Goal: Information Seeking & Learning: Find specific fact

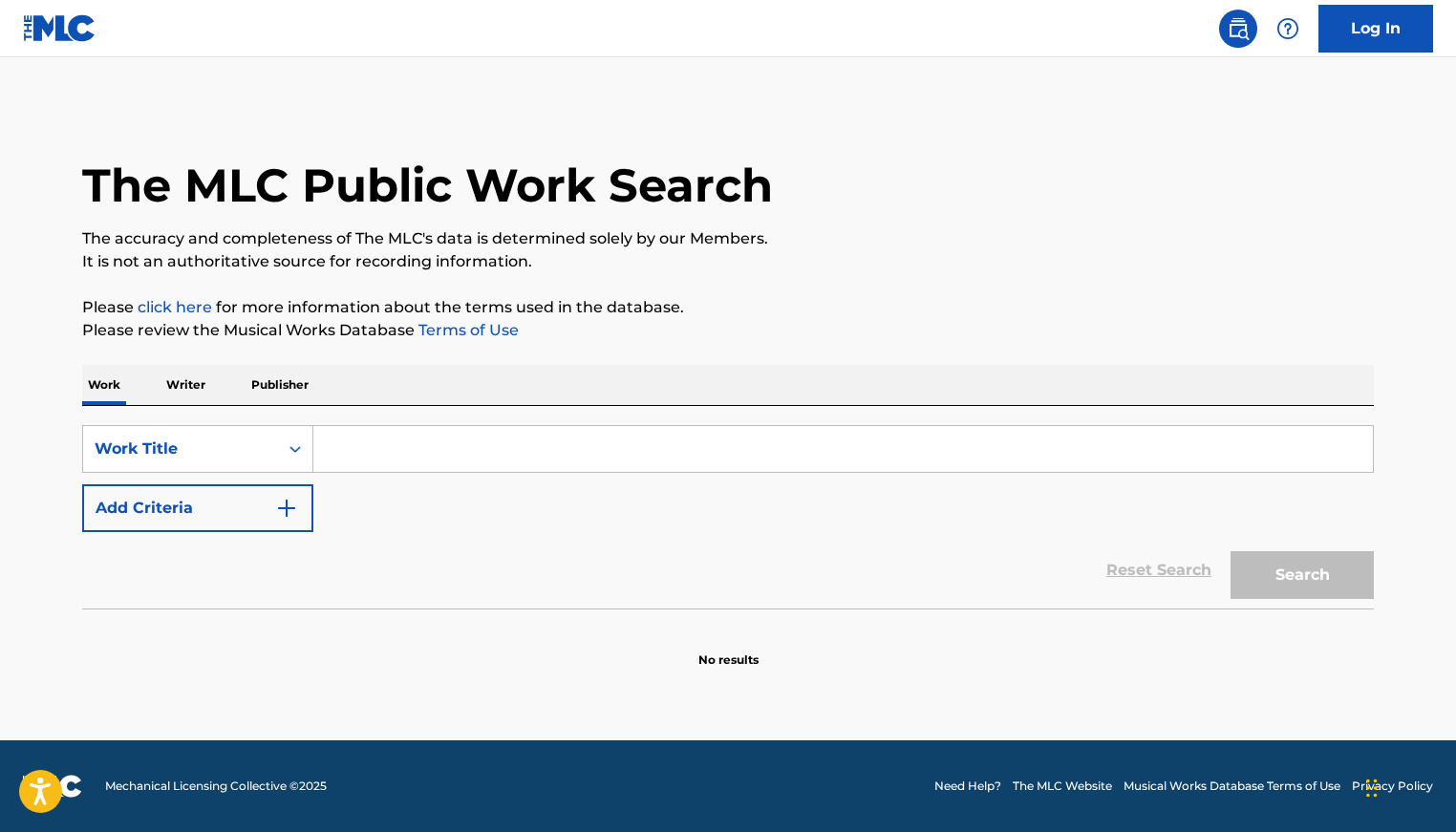
click at [414, 448] on input "Search Form" at bounding box center [843, 449] width 1059 height 46
type input "manos para arriba"
click at [1336, 566] on button "Search" at bounding box center [1302, 576] width 144 height 48
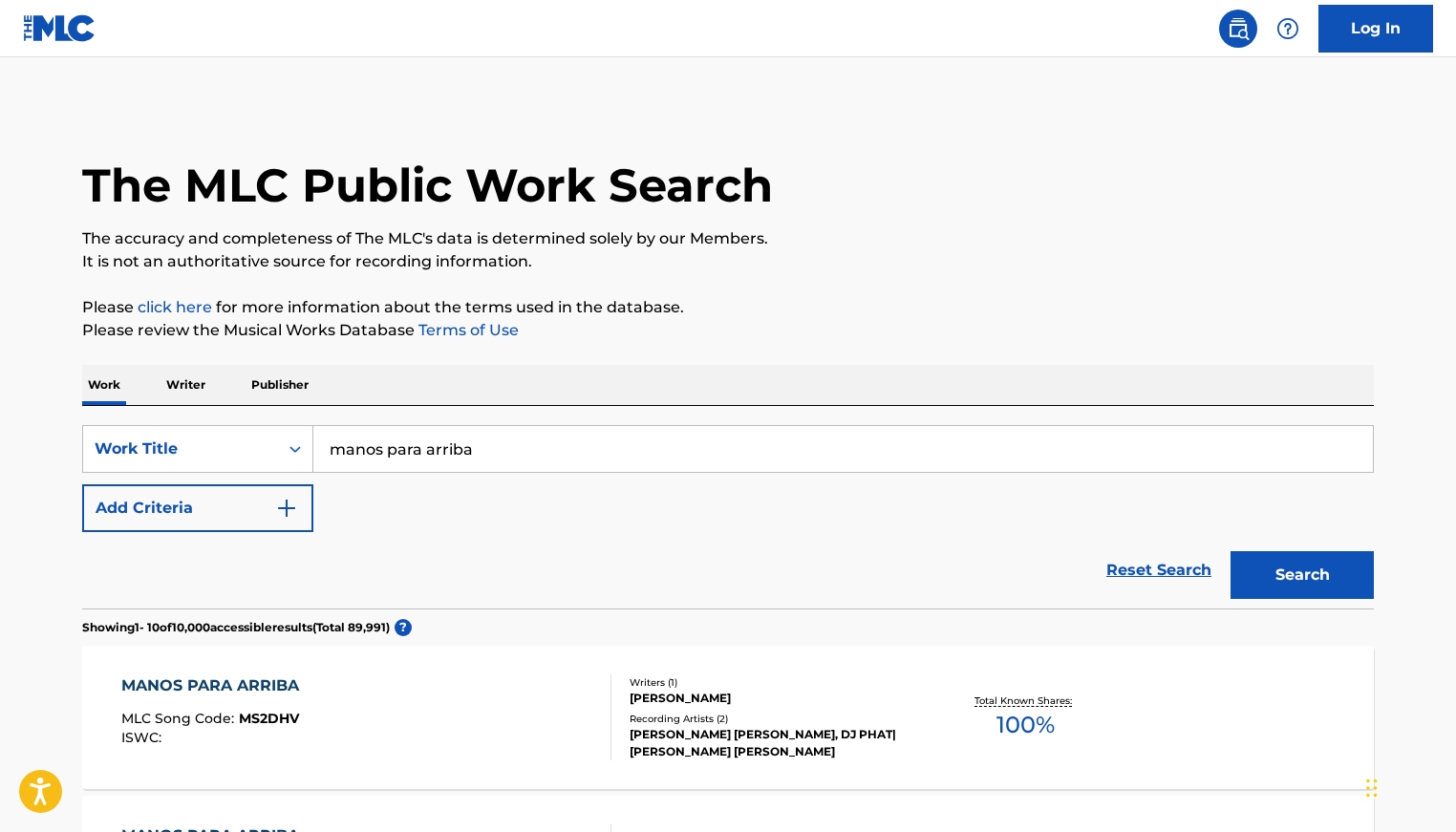
scroll to position [336, 0]
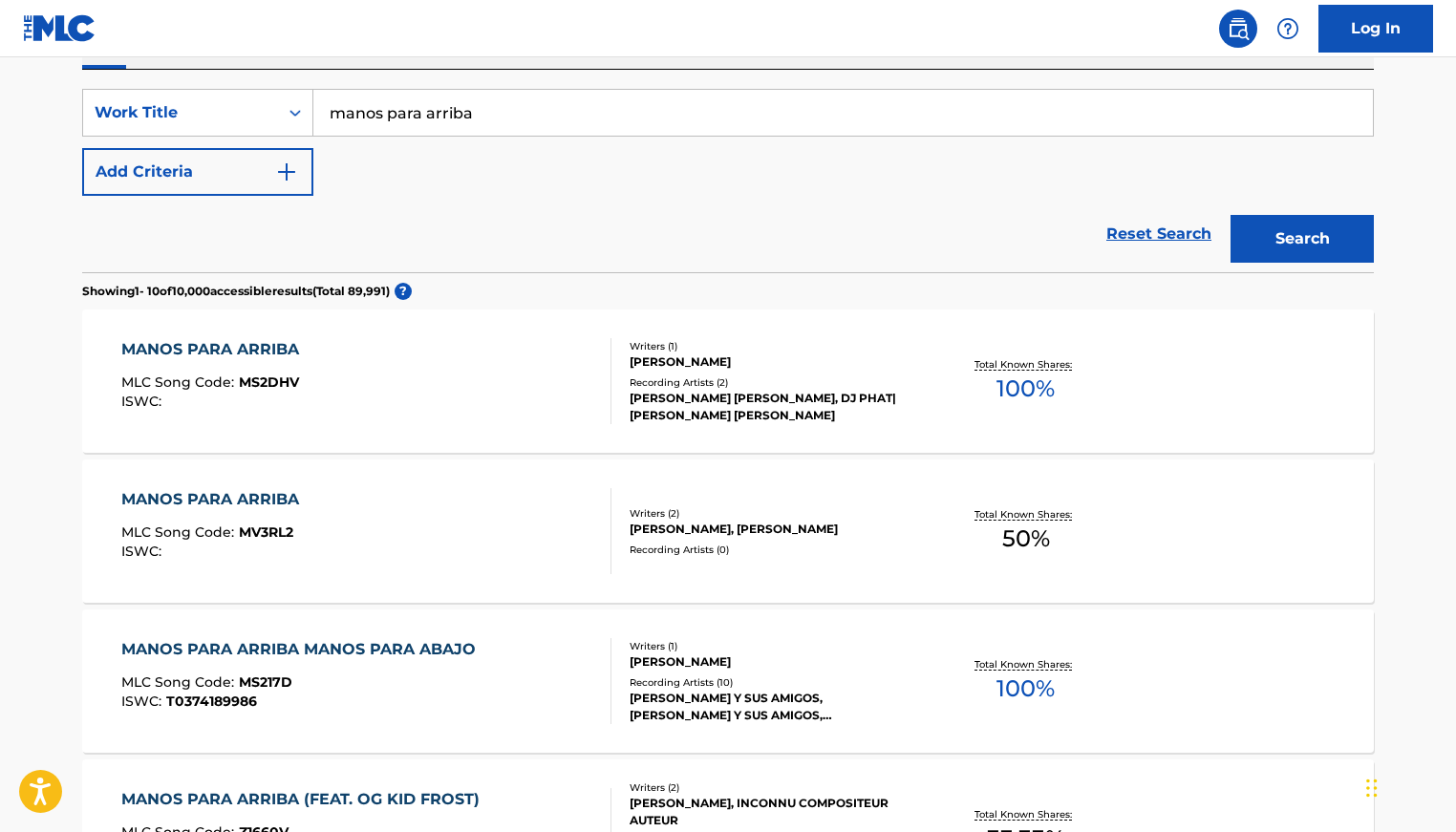
click at [427, 384] on div "MANOS PARA ARRIBA MLC Song Code : MS2DHV ISWC :" at bounding box center [367, 381] width 491 height 86
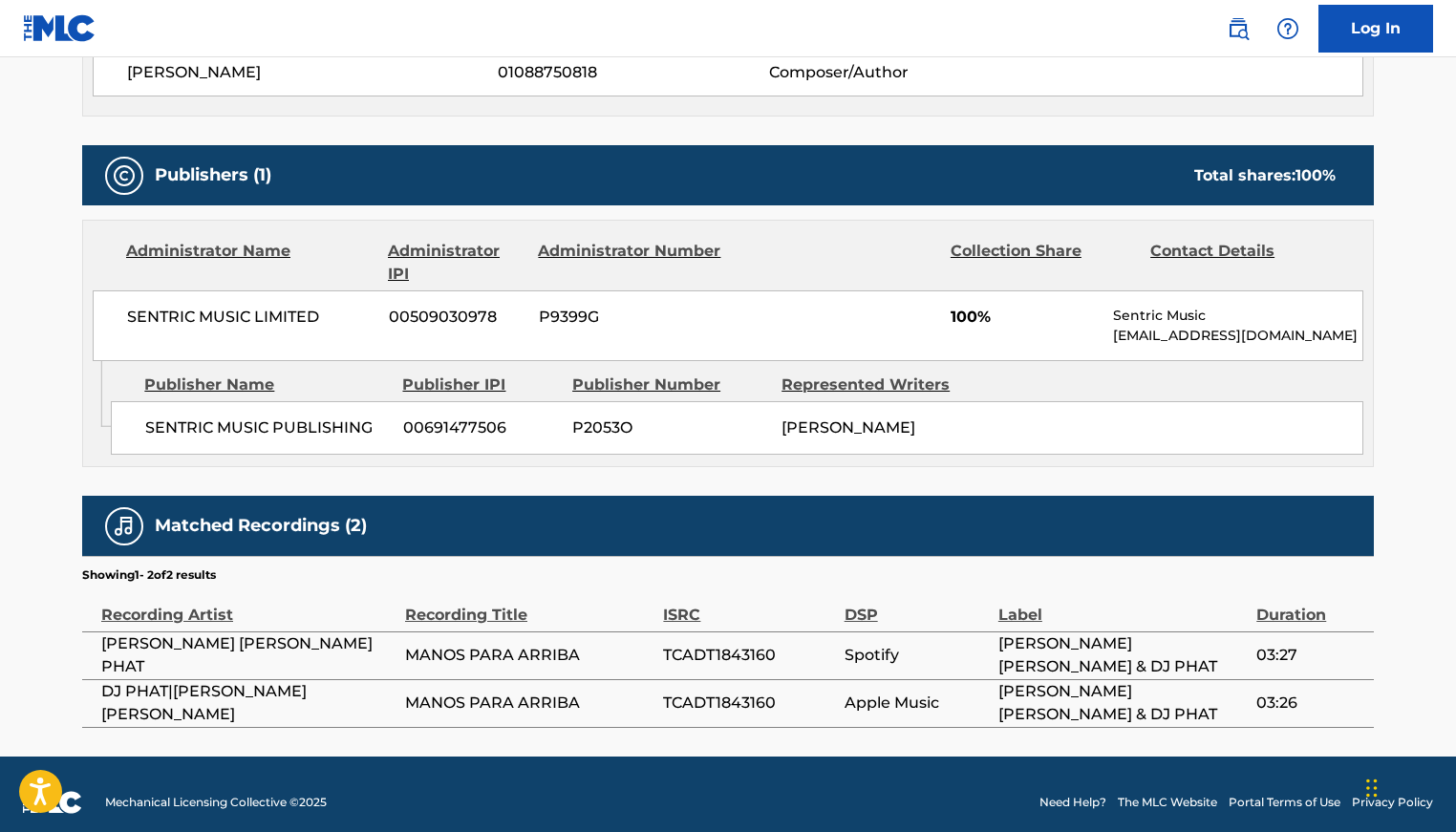
scroll to position [760, 0]
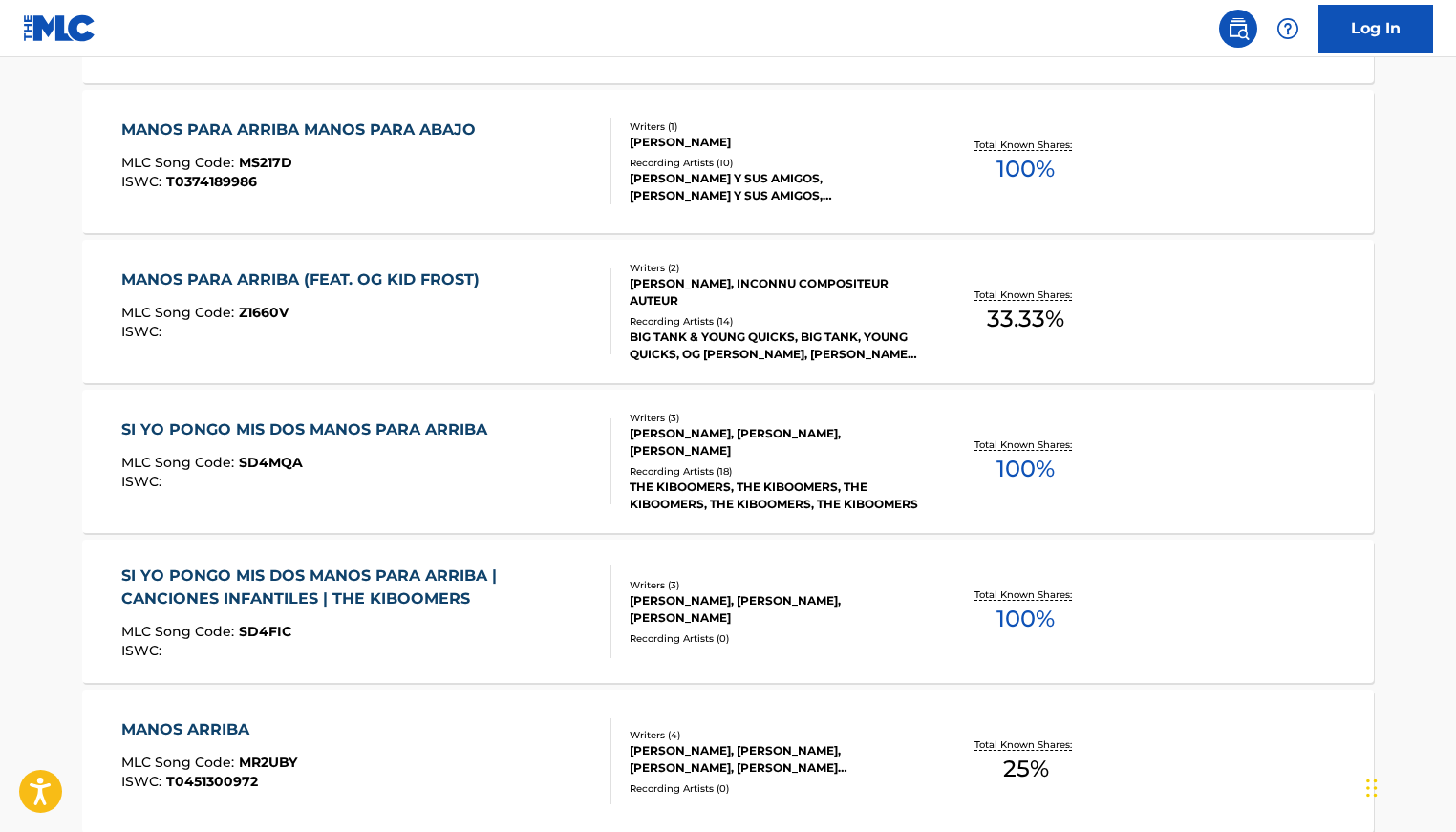
scroll to position [880, 0]
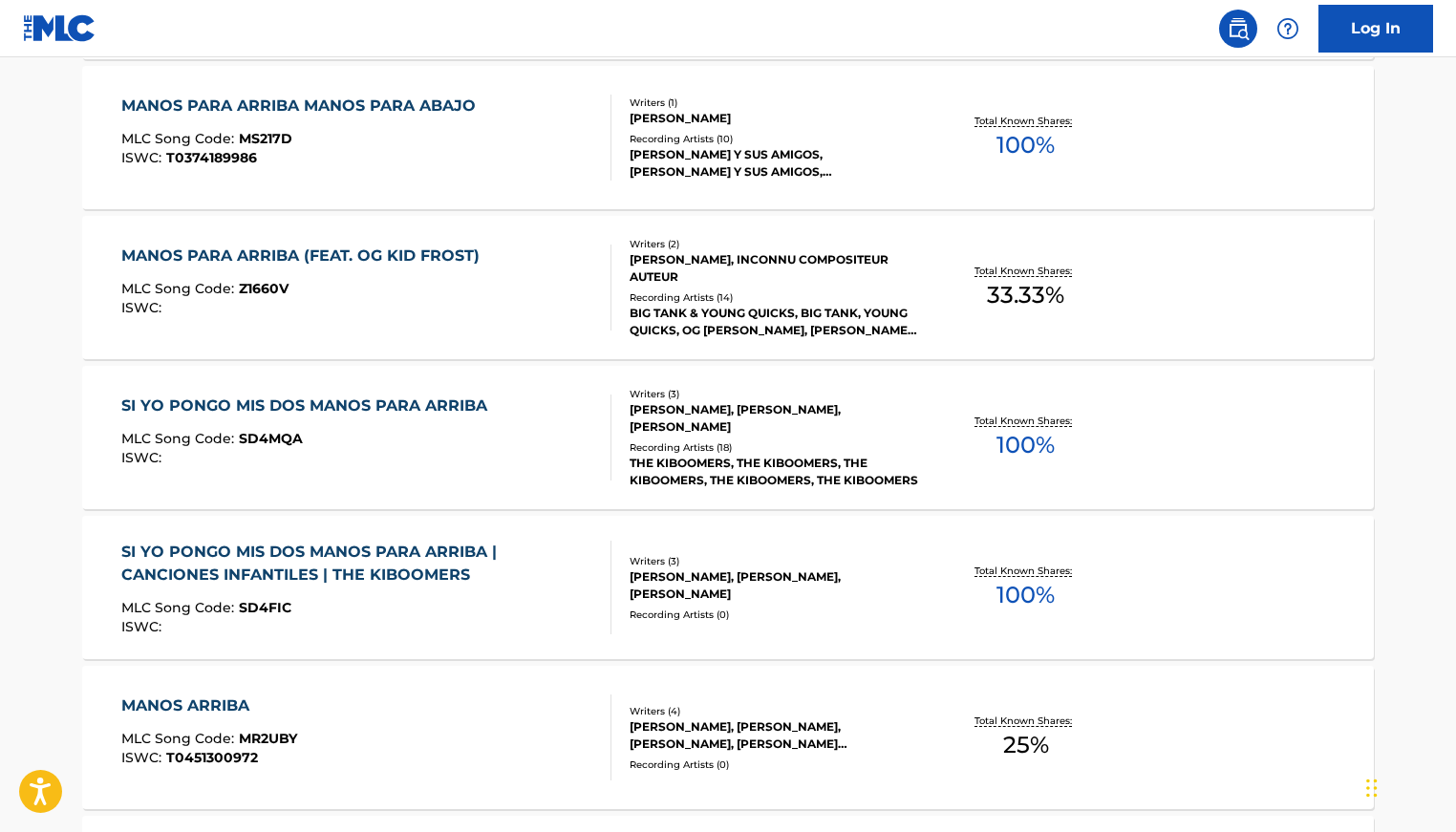
click at [465, 443] on div "MLC Song Code : SD4MQA" at bounding box center [309, 441] width 375 height 19
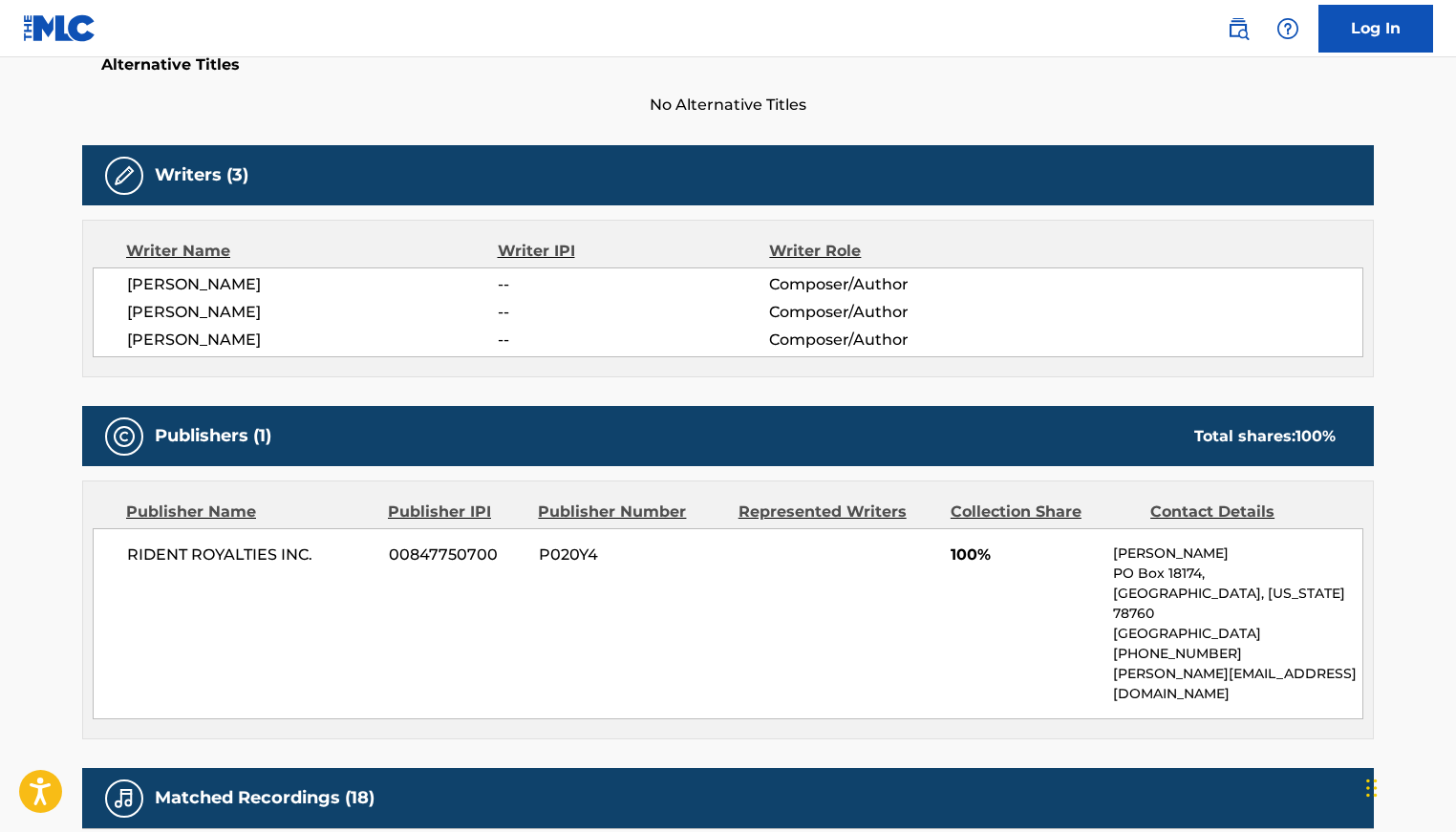
scroll to position [578, 0]
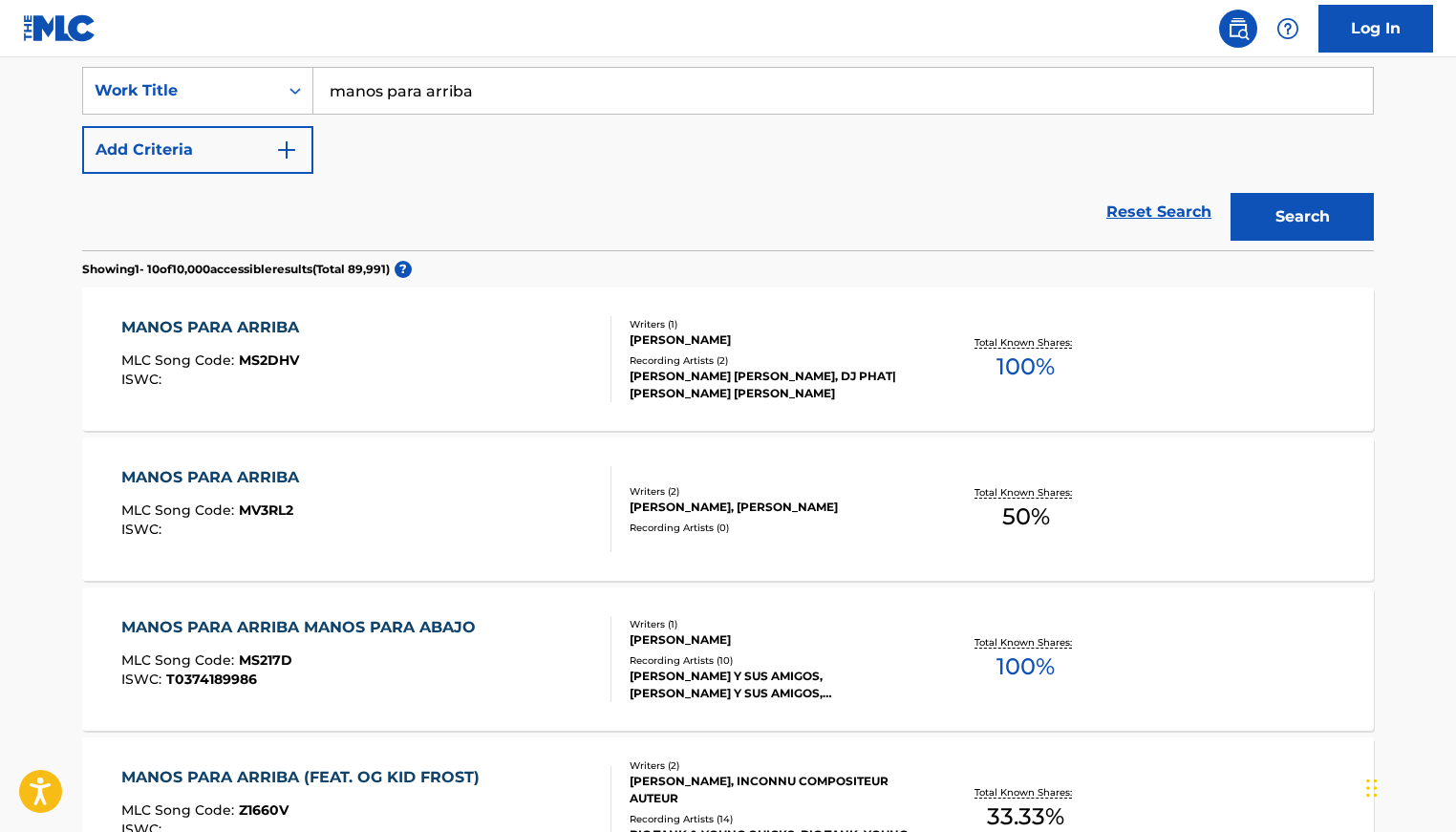
scroll to position [360, 0]
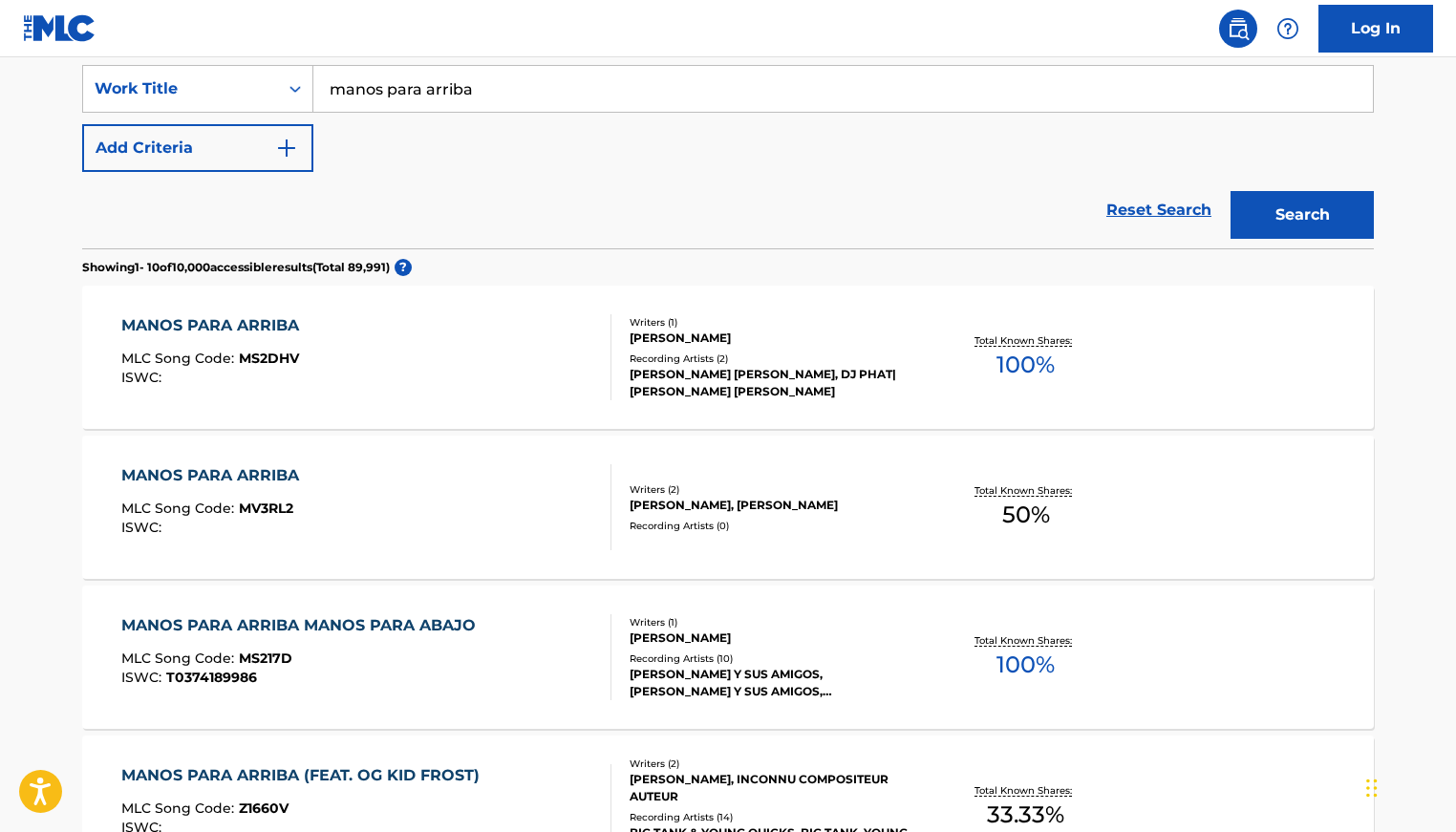
click at [517, 356] on div "MANOS PARA ARRIBA MLC Song Code : MS2DHV ISWC :" at bounding box center [367, 357] width 491 height 86
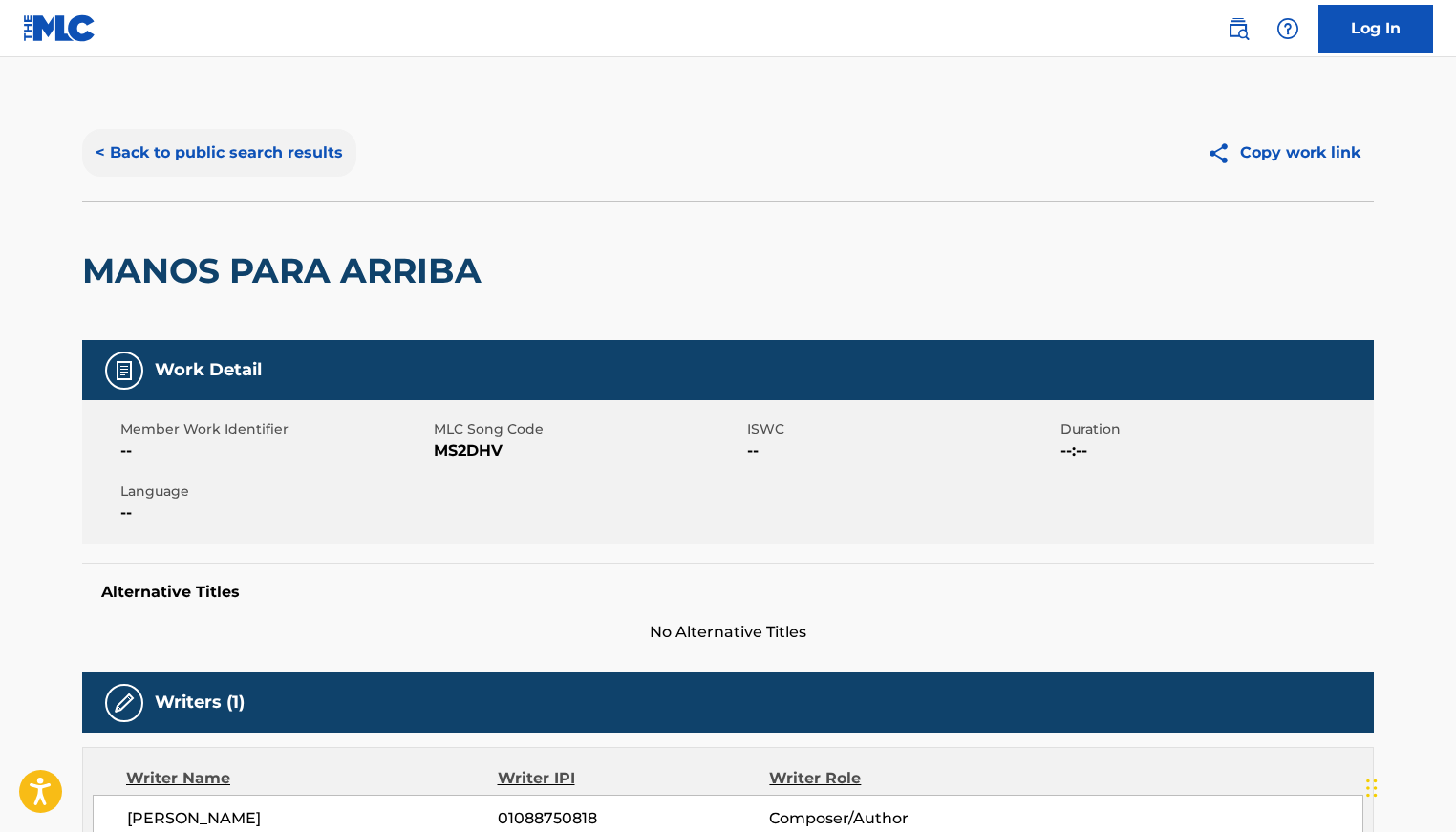
click at [215, 149] on button "< Back to public search results" at bounding box center [218, 153] width 274 height 48
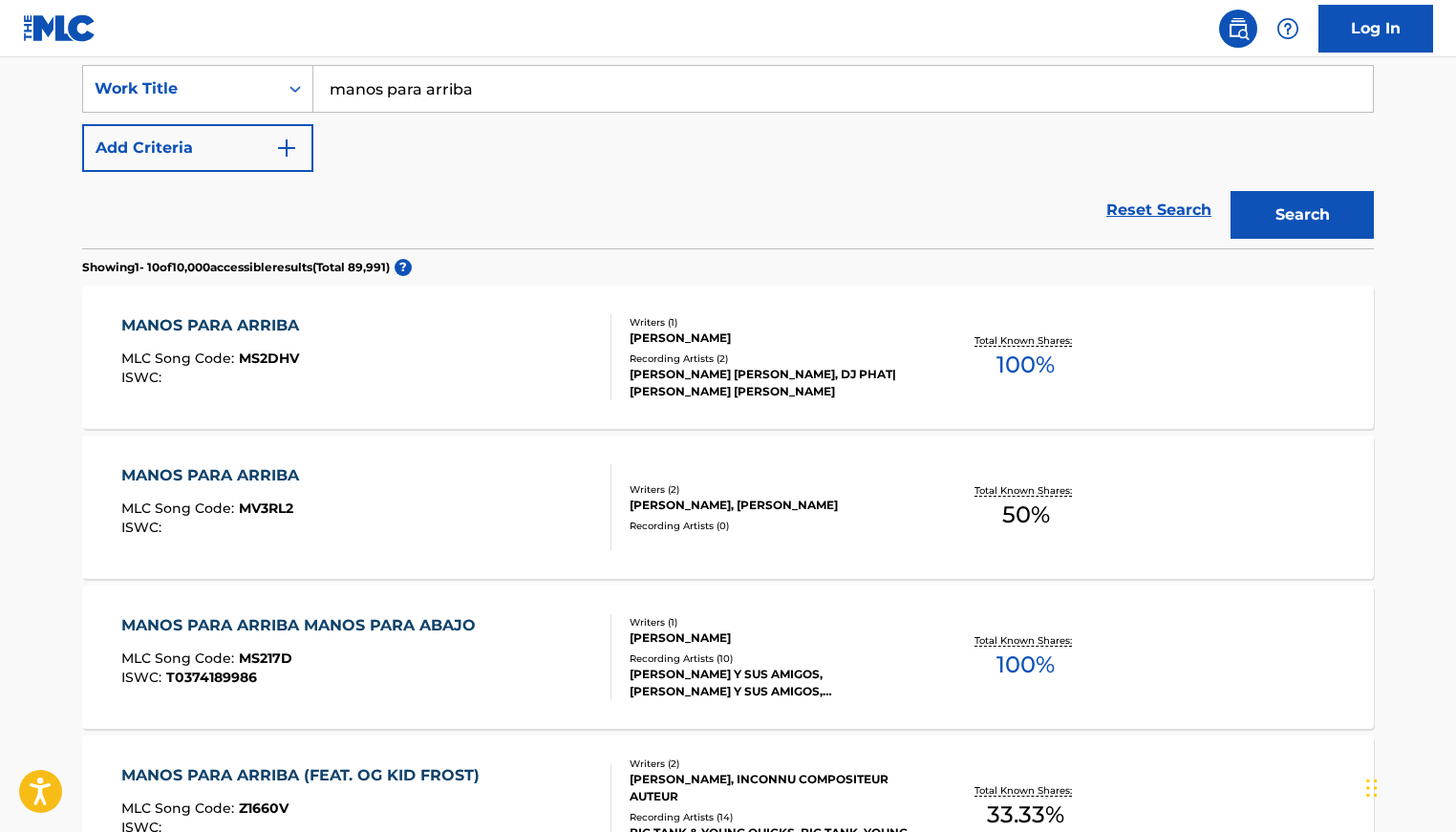
click at [447, 85] on input "manos para arriba" at bounding box center [843, 89] width 1059 height 46
type input "have u ever"
click at [1231, 192] on button "Search" at bounding box center [1302, 215] width 144 height 48
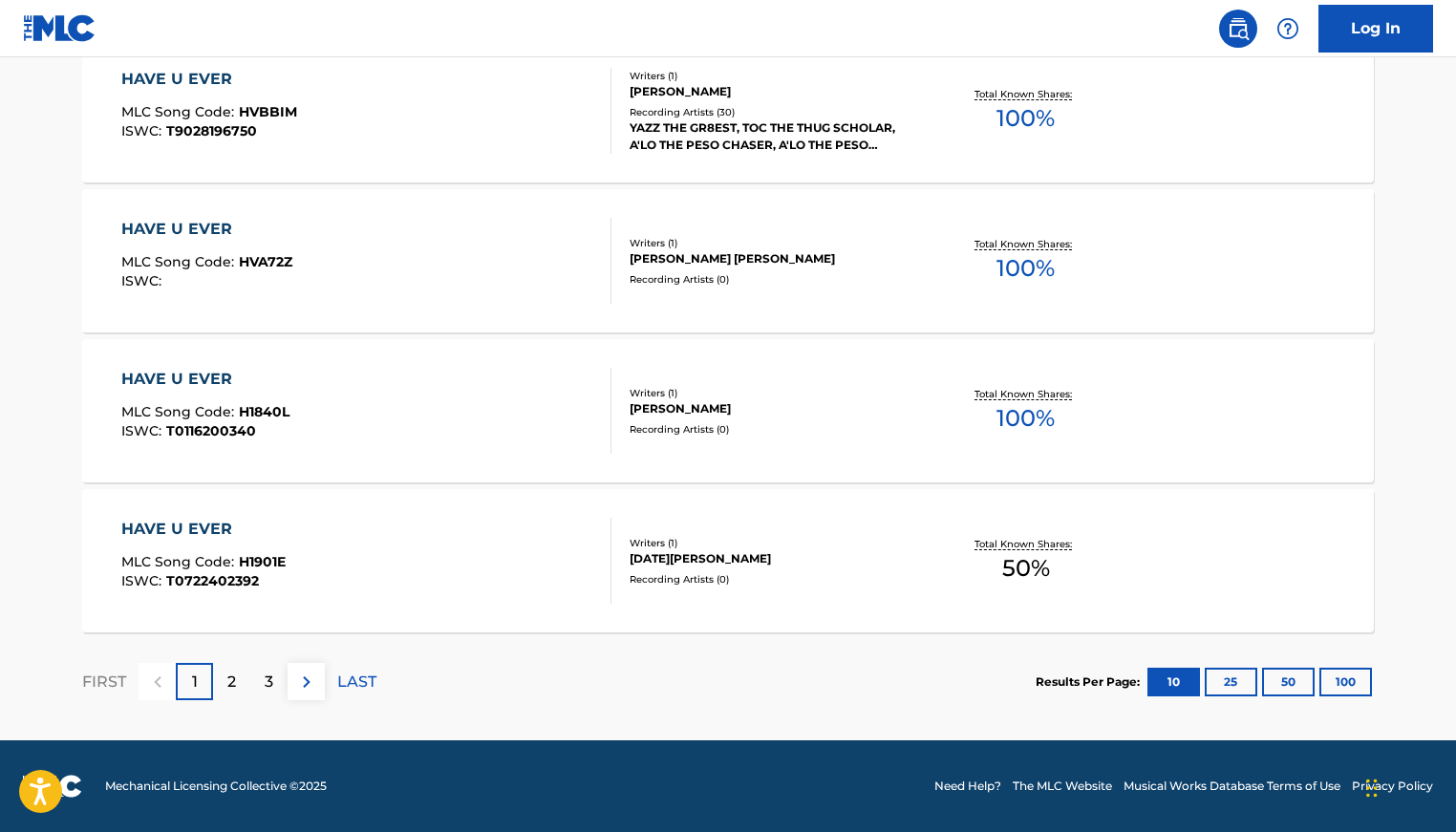
scroll to position [0, 0]
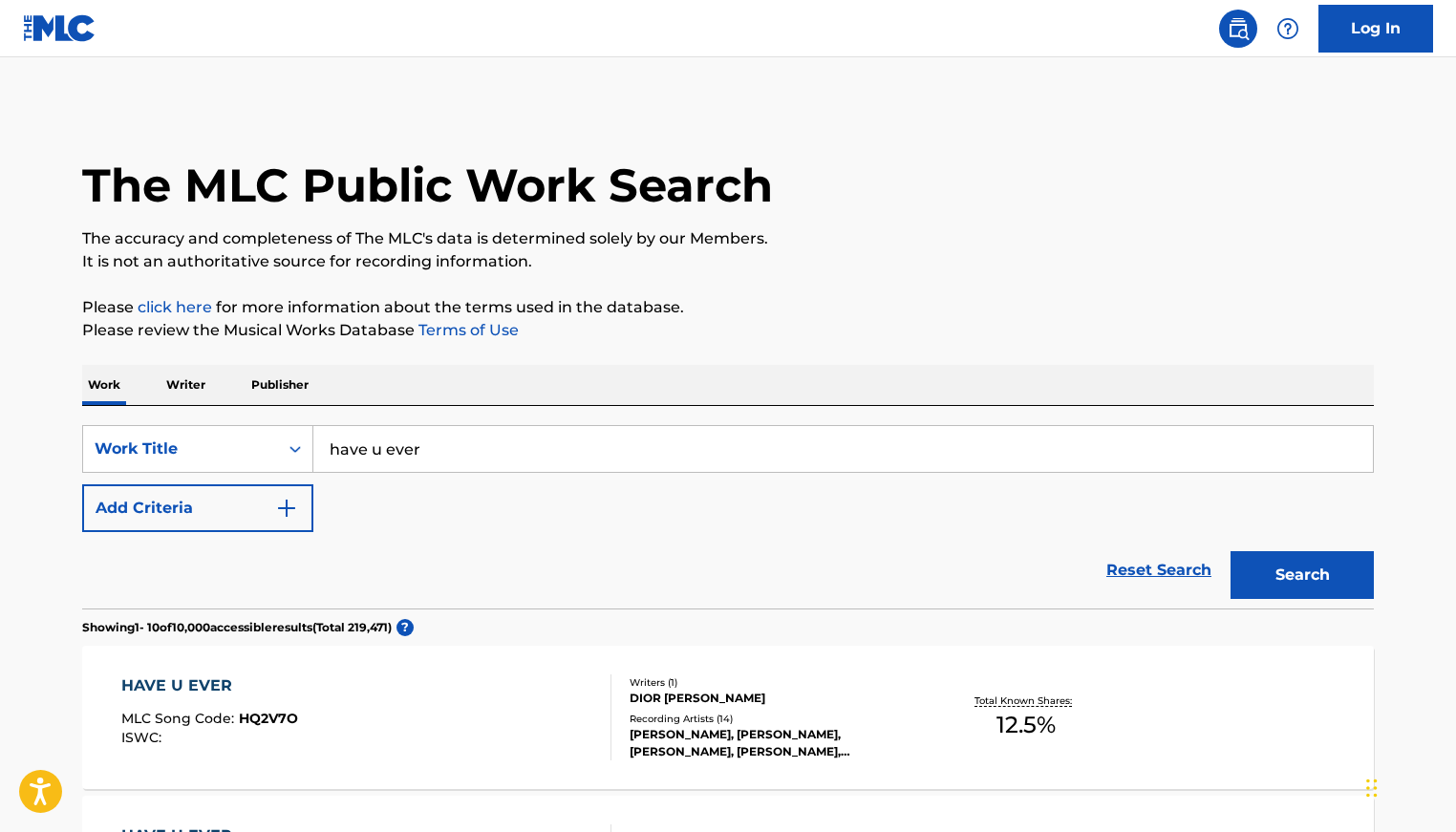
click at [392, 461] on input "have u ever" at bounding box center [843, 449] width 1059 height 46
click at [395, 453] on input "have u ever" at bounding box center [843, 449] width 1059 height 46
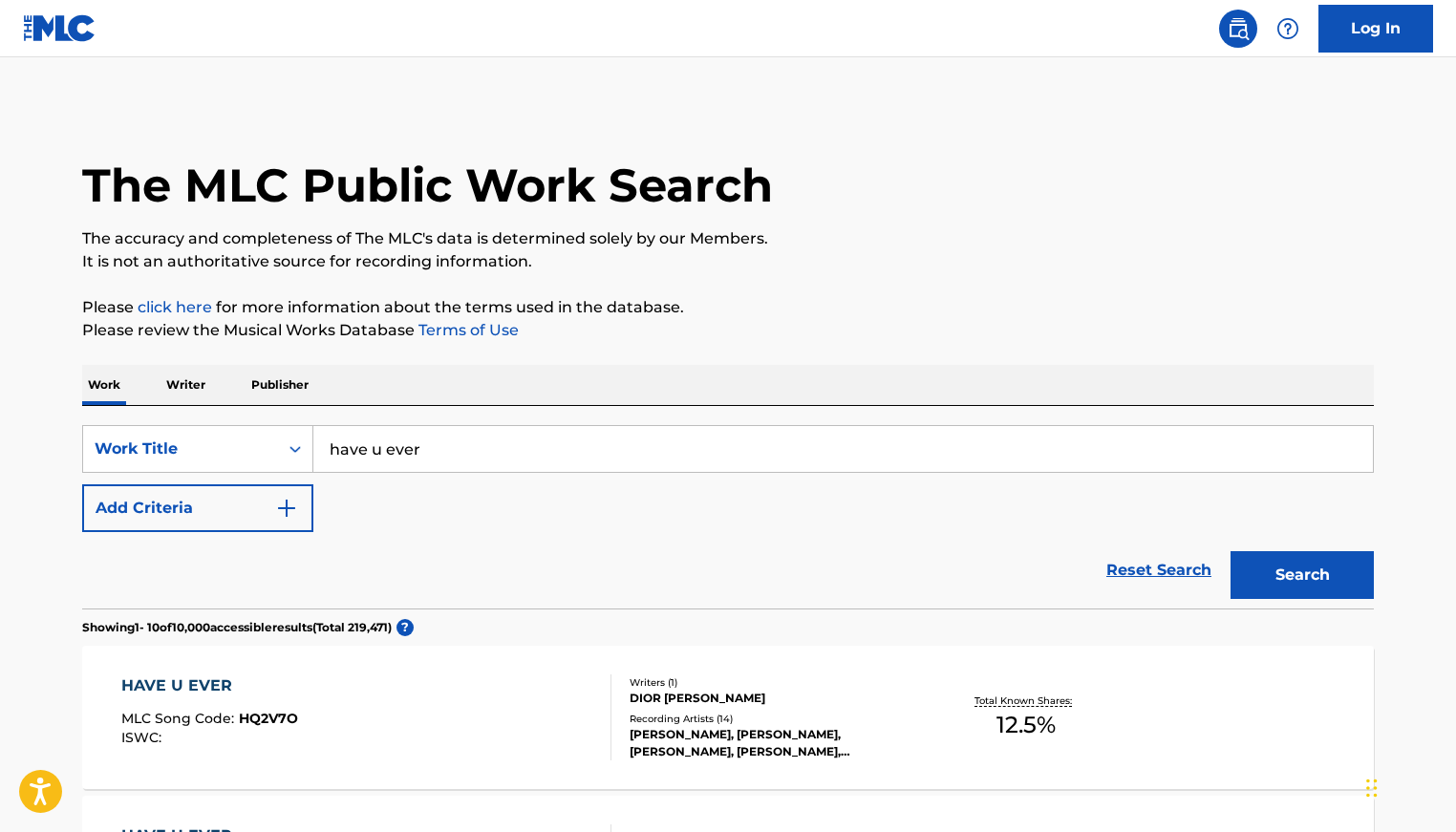
click at [204, 378] on p "Writer" at bounding box center [185, 385] width 51 height 40
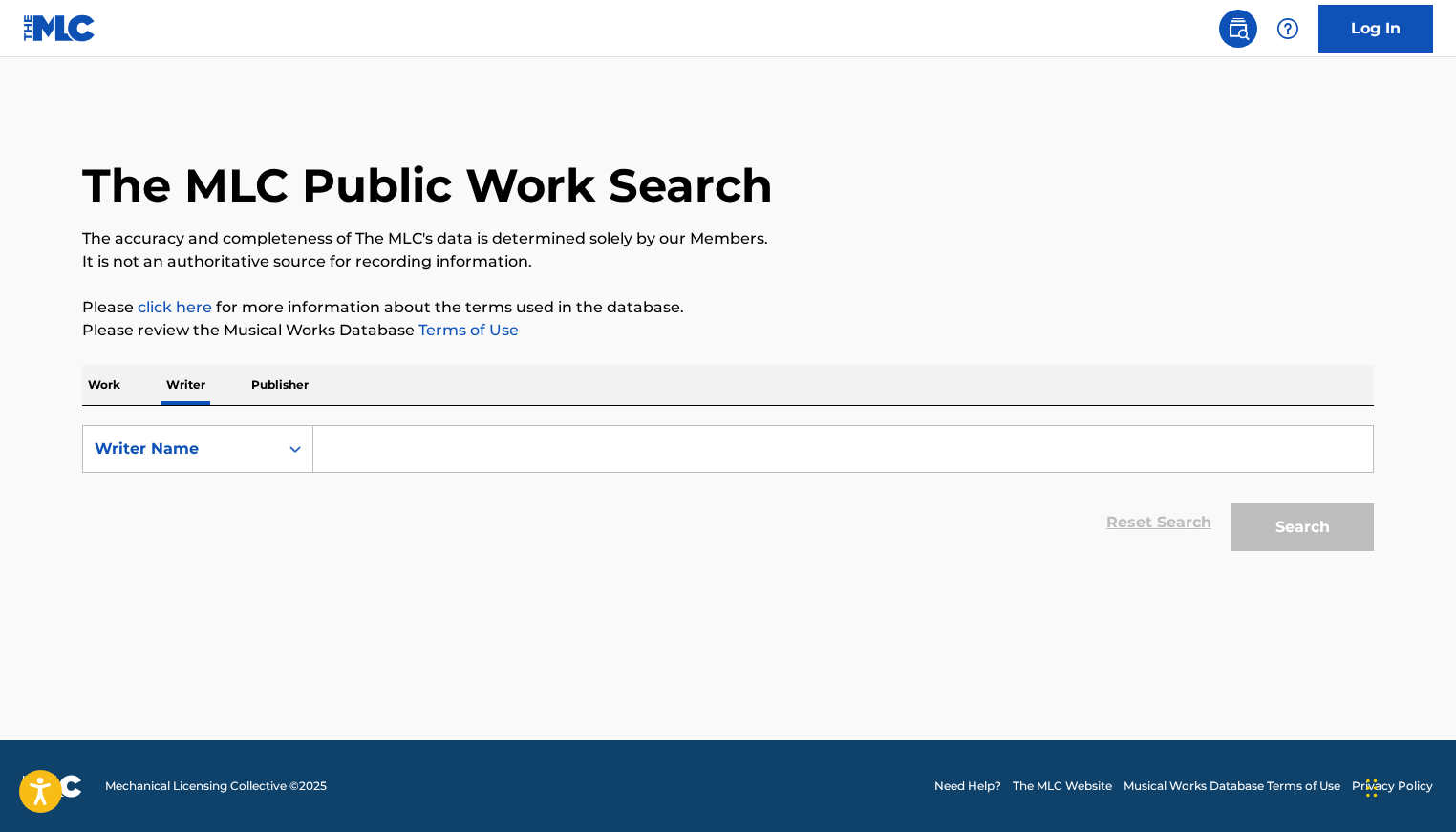
click at [438, 458] on input "Search Form" at bounding box center [843, 449] width 1059 height 46
paste input "[DEMOGRAPHIC_DATA][PERSON_NAME]"
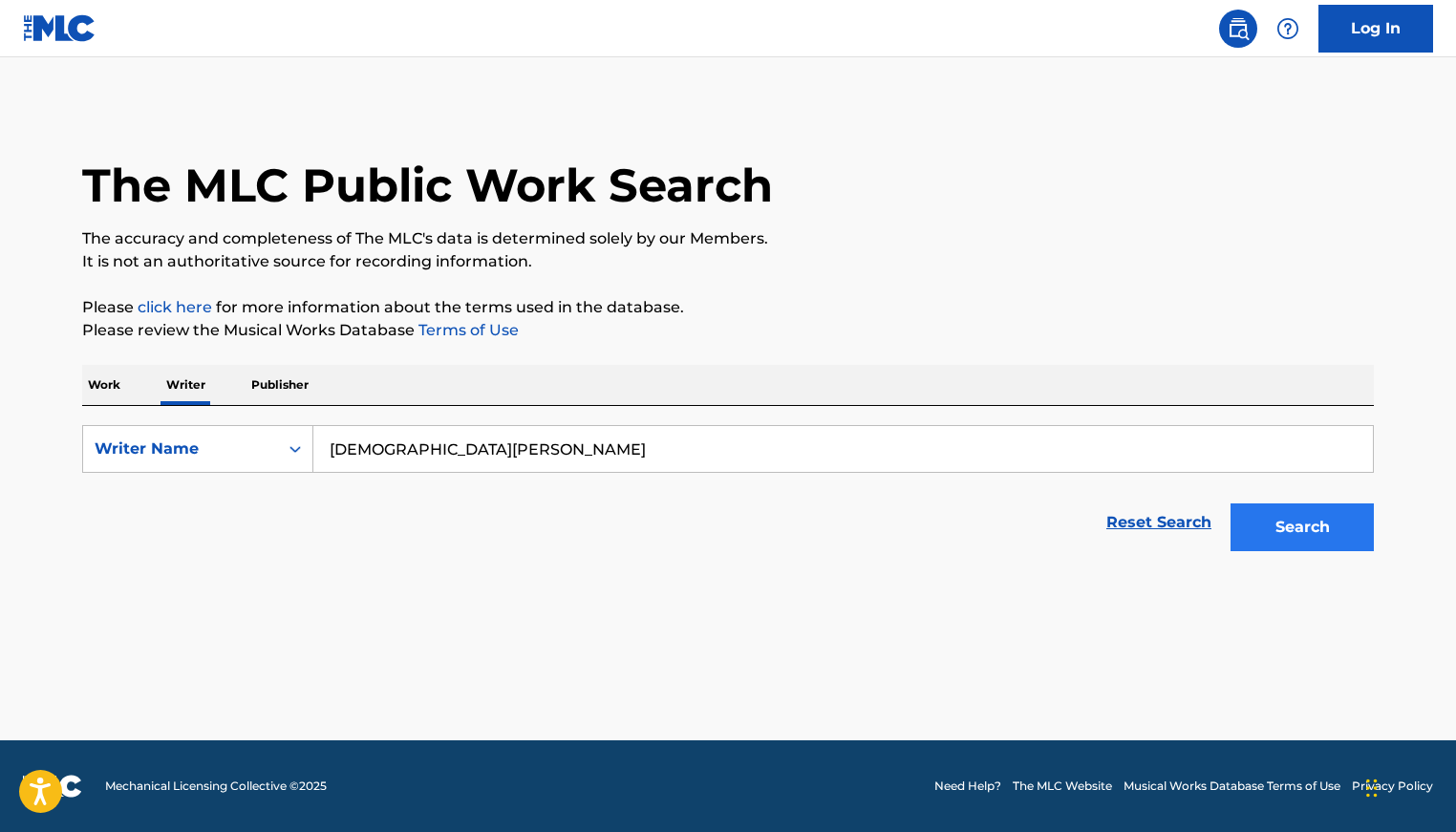
type input "[DEMOGRAPHIC_DATA][PERSON_NAME]"
click at [1336, 537] on button "Search" at bounding box center [1302, 528] width 144 height 48
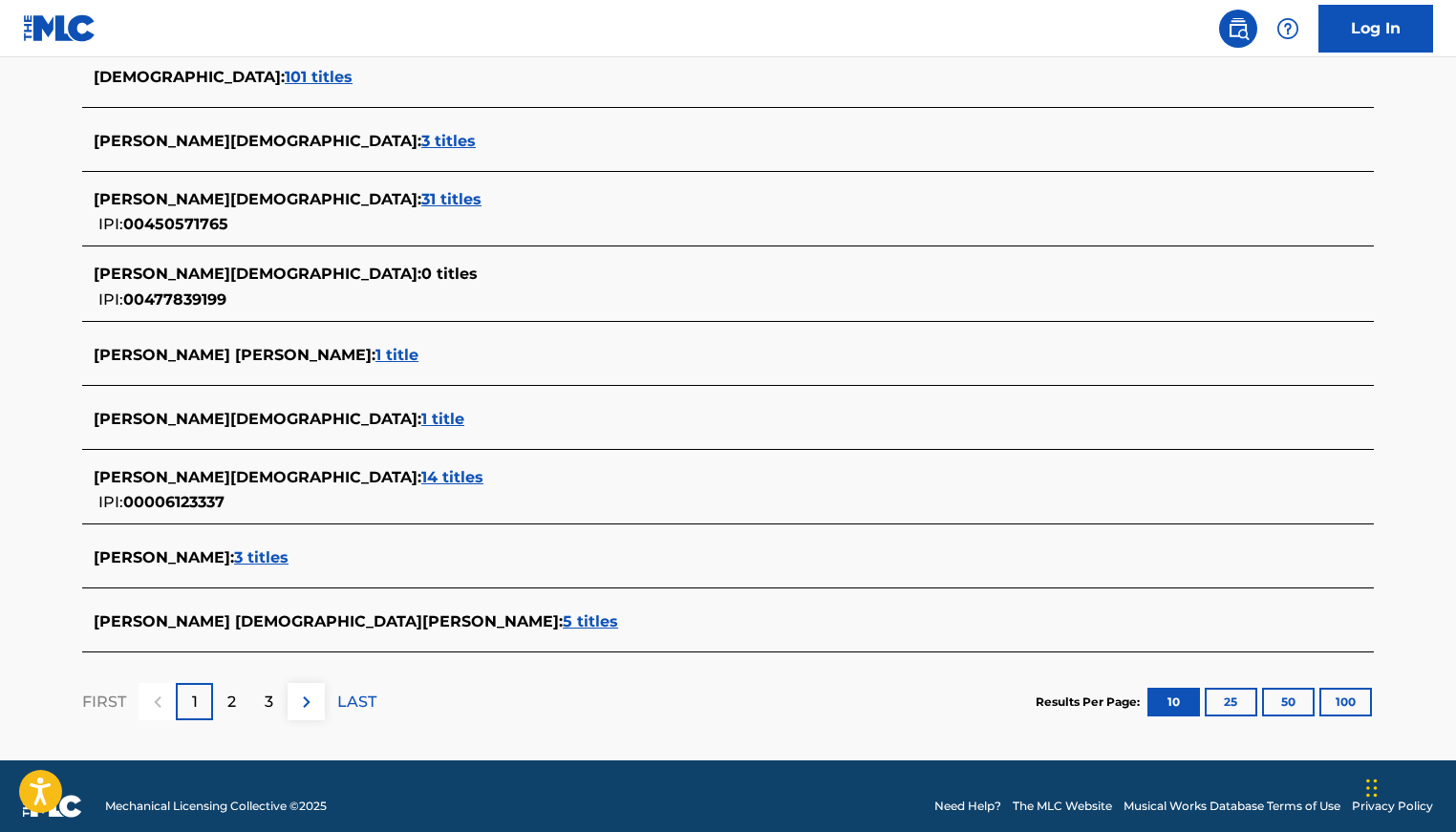
scroll to position [624, 0]
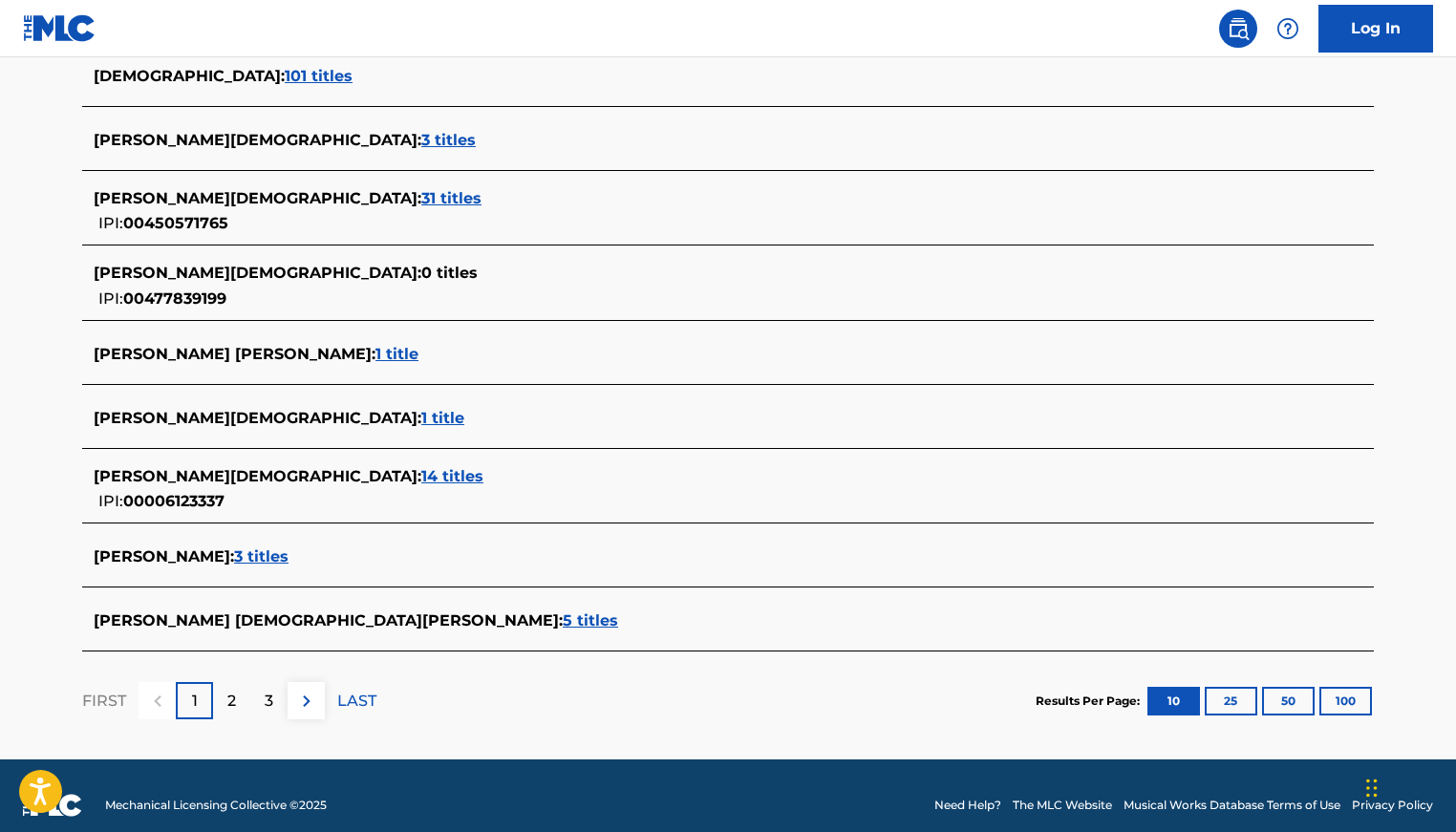
click at [288, 557] on span "3 titles" at bounding box center [261, 557] width 55 height 18
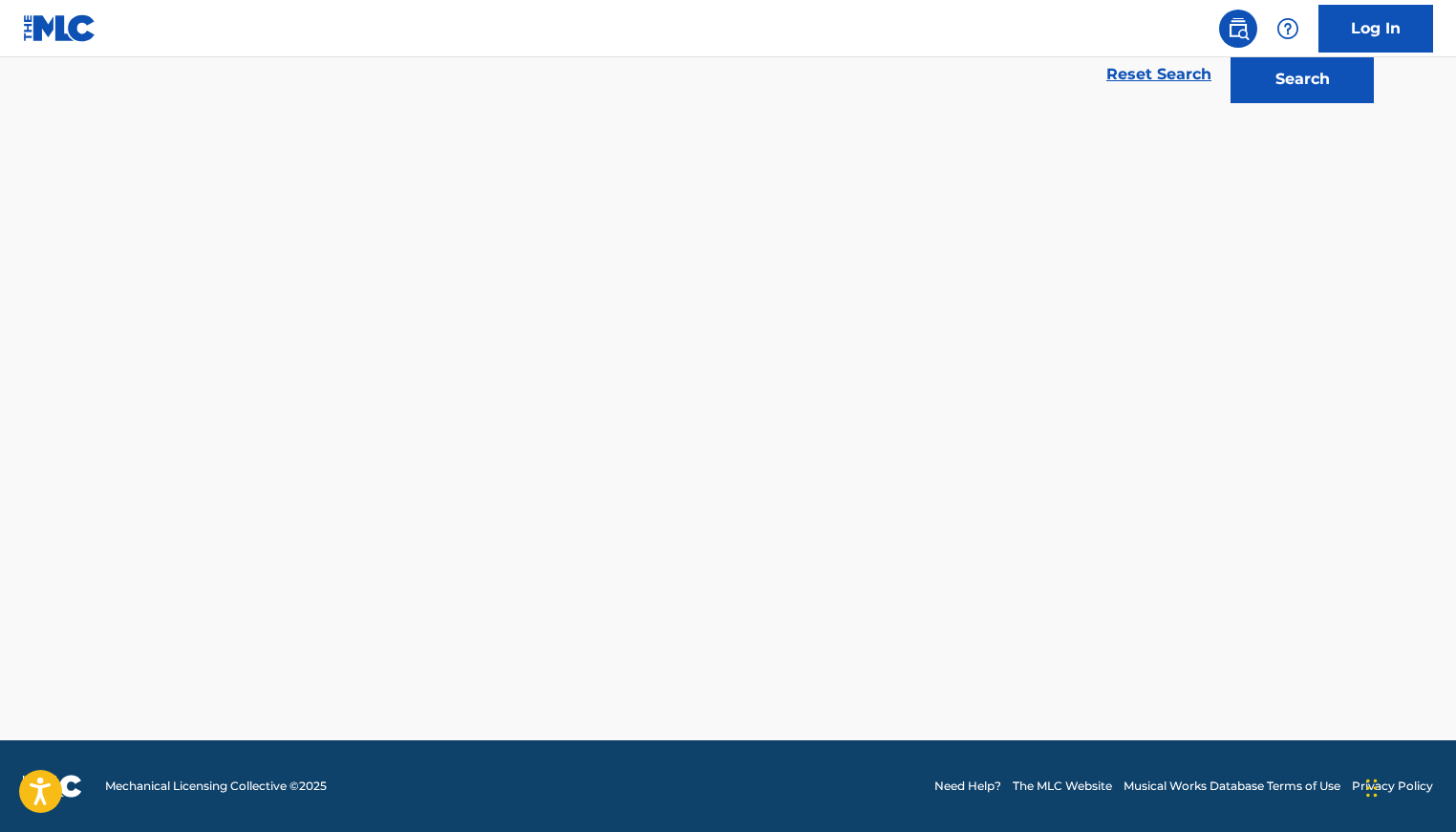
scroll to position [448, 0]
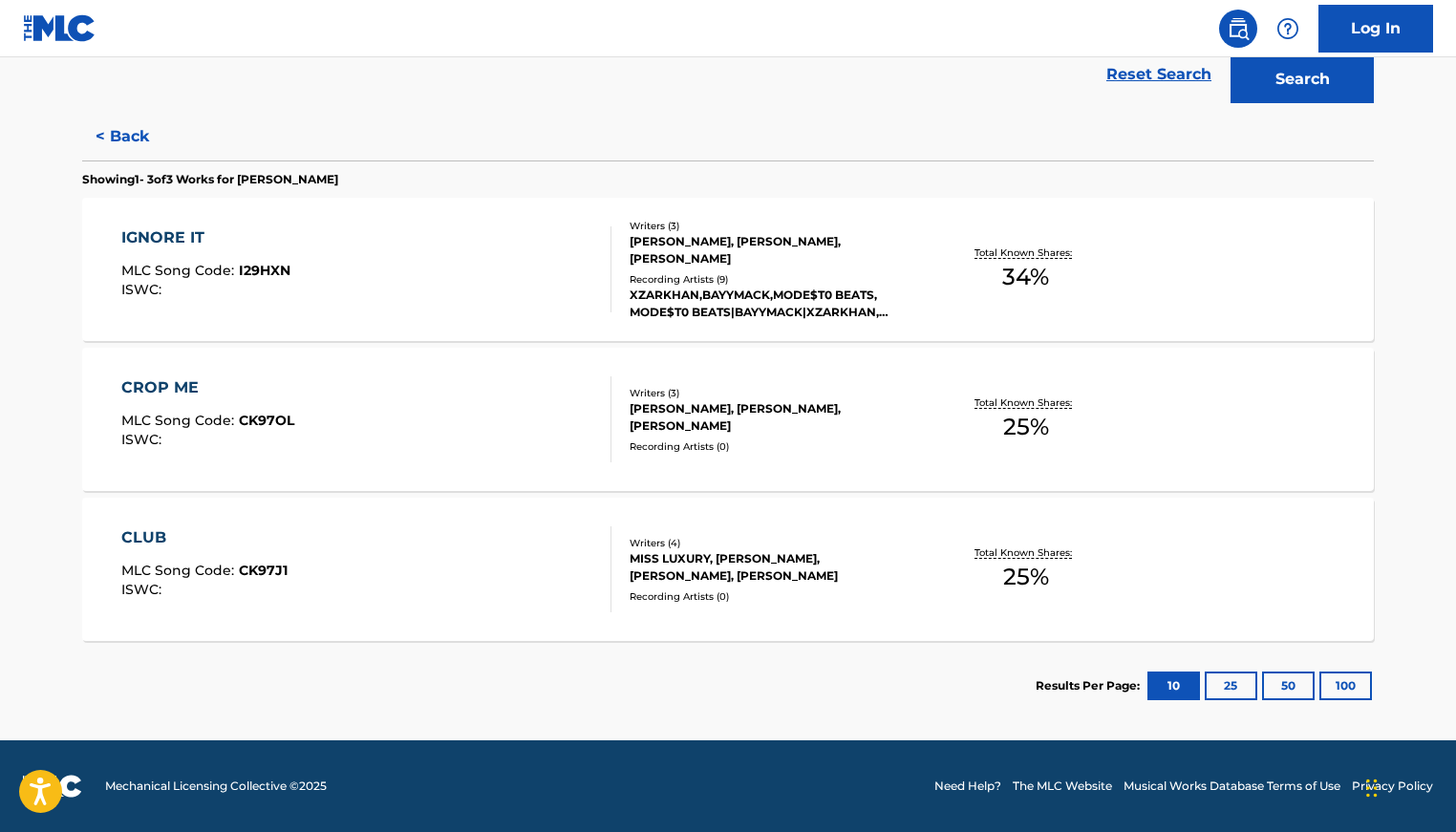
click at [419, 424] on div "CROP ME MLC Song Code : CK97OL ISWC :" at bounding box center [367, 419] width 491 height 86
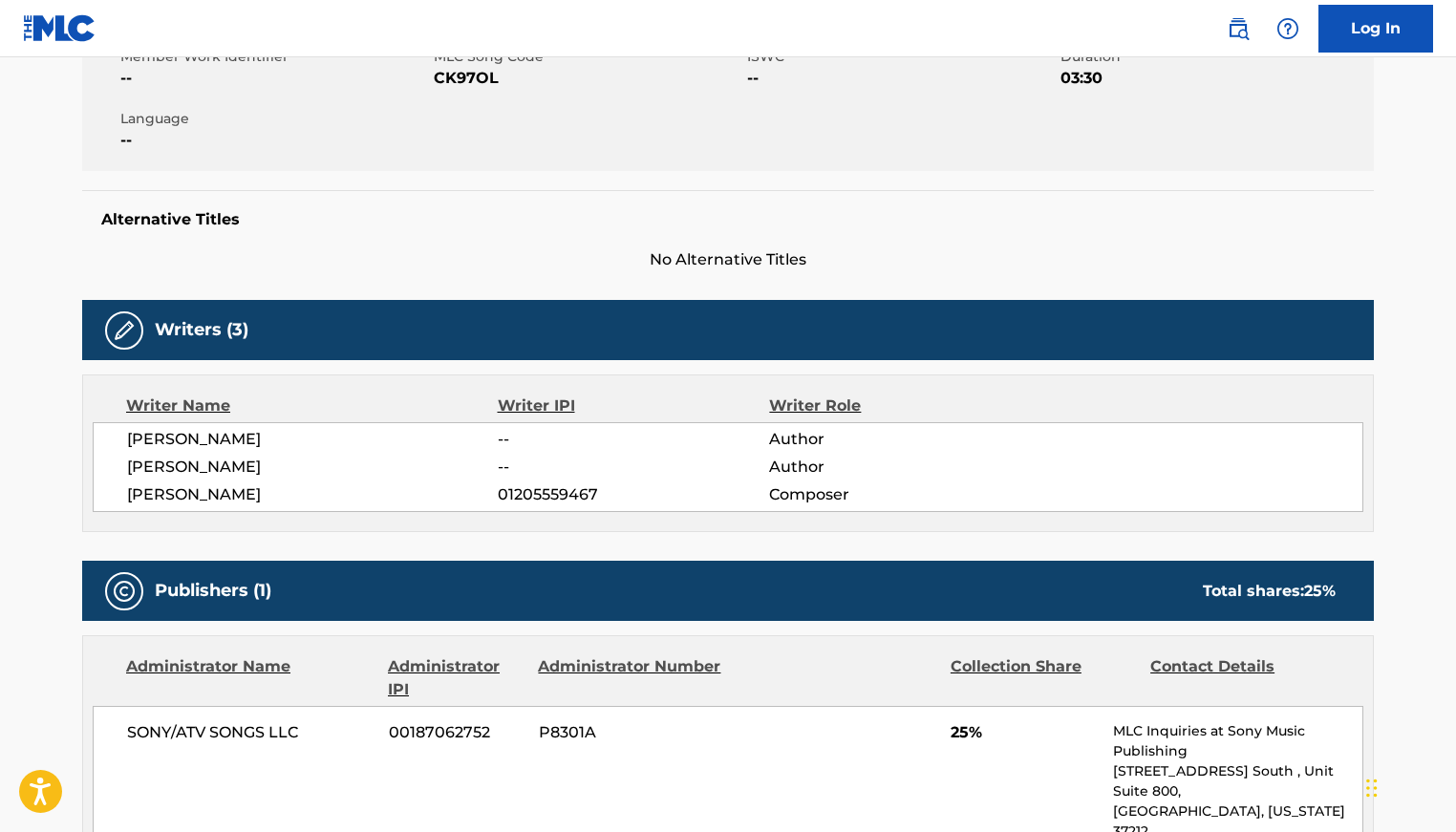
scroll to position [809, 0]
